Goal: Find specific page/section: Find specific page/section

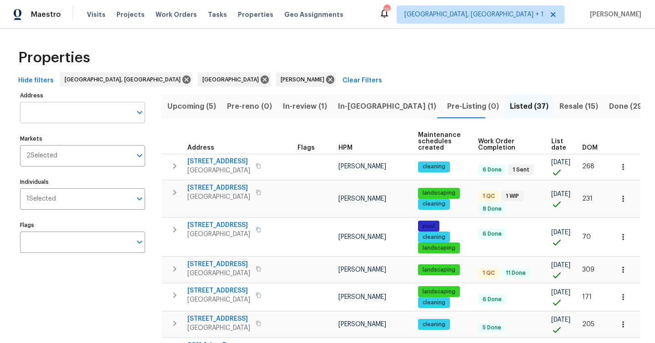
click at [86, 113] on input "Address" at bounding box center [75, 112] width 111 height 21
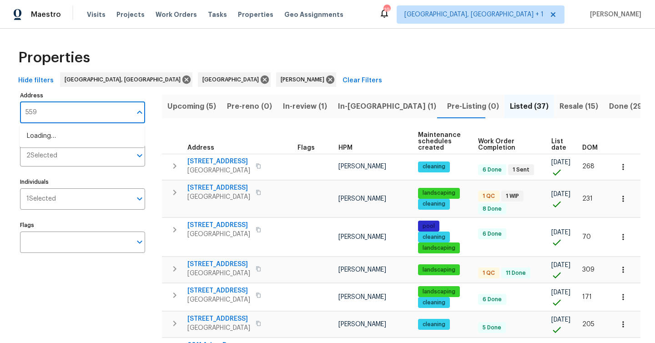
type input "5592"
click at [66, 130] on li "[STREET_ADDRESS]" at bounding box center [82, 136] width 125 height 15
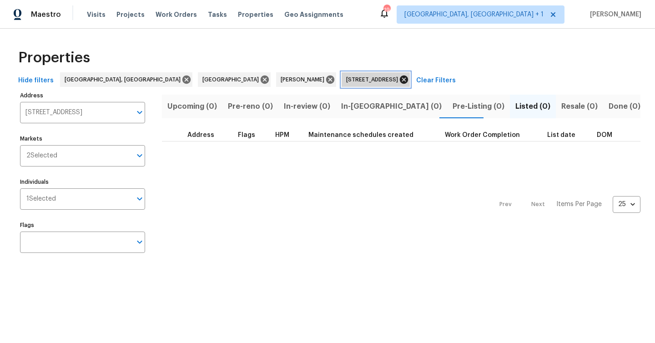
click at [400, 80] on icon at bounding box center [404, 80] width 8 height 8
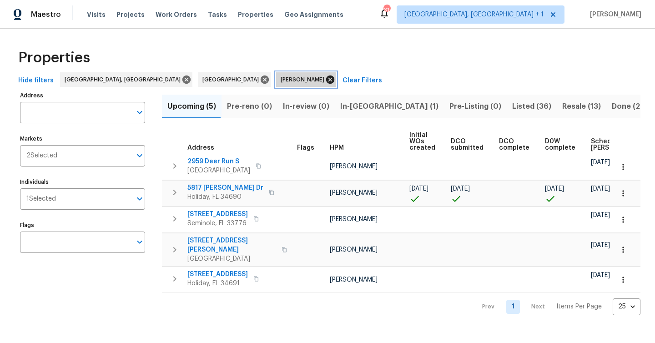
click at [325, 79] on icon at bounding box center [330, 80] width 10 height 10
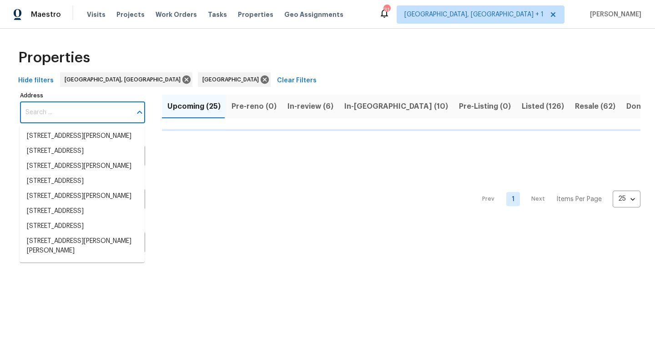
click at [42, 114] on input "Address" at bounding box center [75, 112] width 111 height 21
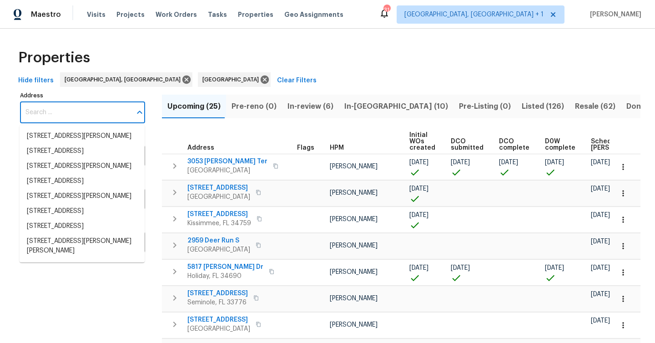
click at [42, 114] on input "Address" at bounding box center [75, 112] width 111 height 21
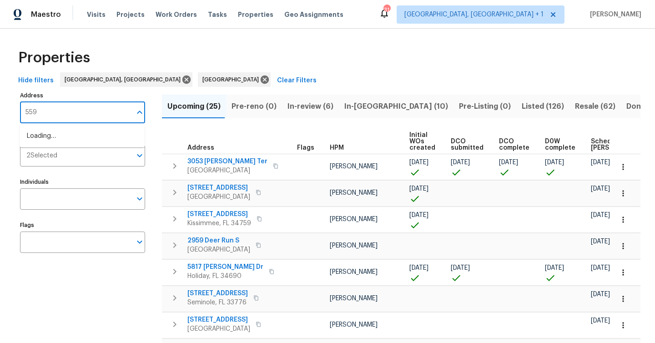
type input "5592"
click at [42, 136] on li "[STREET_ADDRESS]" at bounding box center [82, 136] width 125 height 15
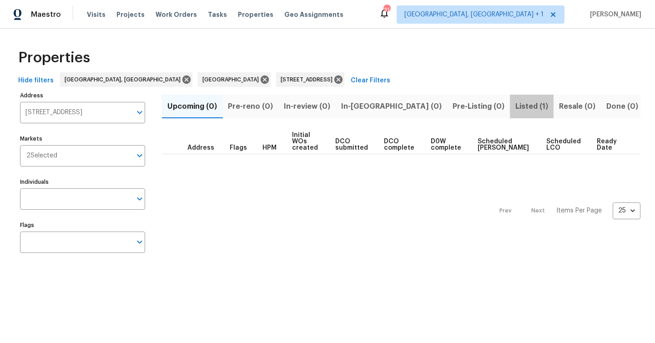
click at [516, 107] on span "Listed (1)" at bounding box center [532, 106] width 33 height 13
